Goal: Navigation & Orientation: Find specific page/section

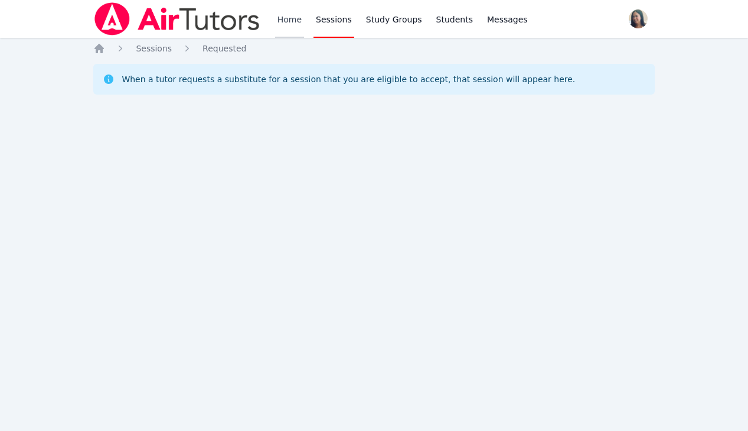
click at [292, 28] on link "Home" at bounding box center [289, 19] width 29 height 38
